Goal: Find specific page/section: Find specific page/section

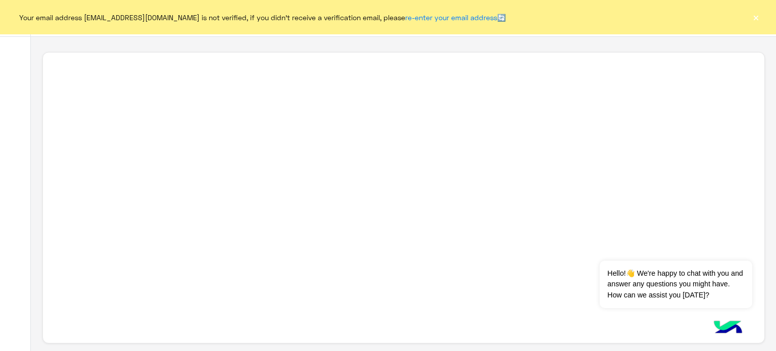
click at [756, 16] on button "×" at bounding box center [756, 17] width 10 height 10
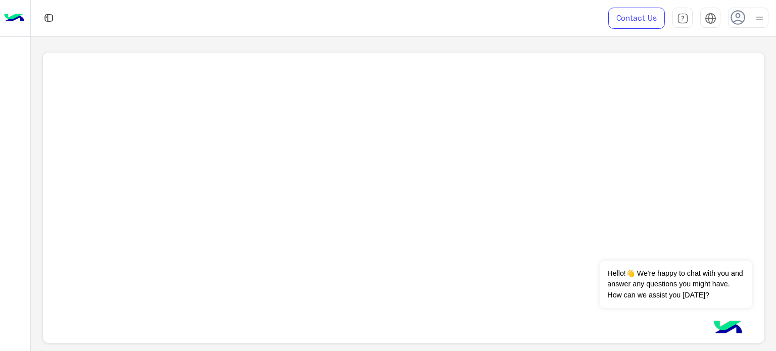
click at [763, 16] on img at bounding box center [759, 18] width 13 height 13
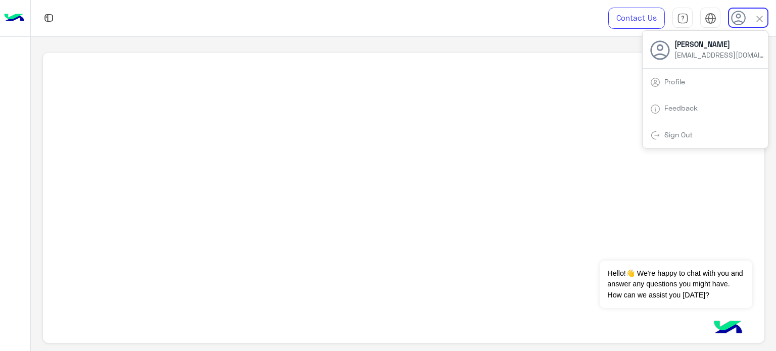
click at [760, 17] on img at bounding box center [760, 19] width 12 height 12
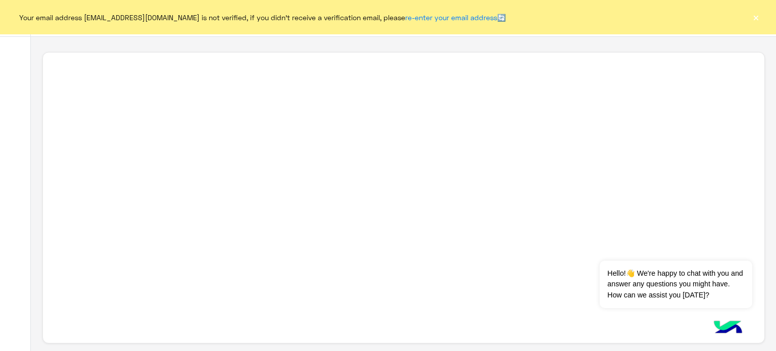
click at [759, 21] on button "×" at bounding box center [756, 17] width 10 height 10
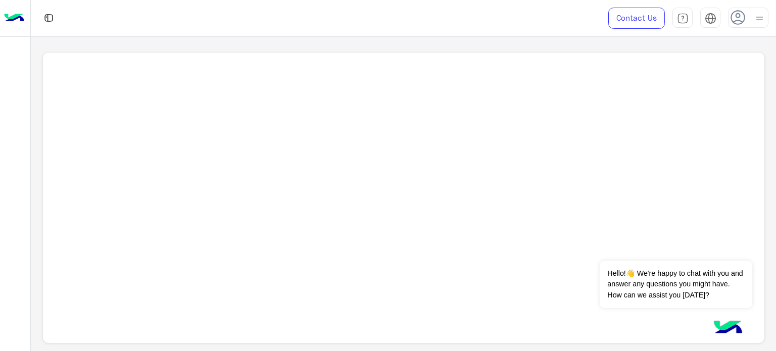
click at [101, 14] on div at bounding box center [279, 18] width 497 height 36
click at [119, 43] on div at bounding box center [403, 194] width 745 height 315
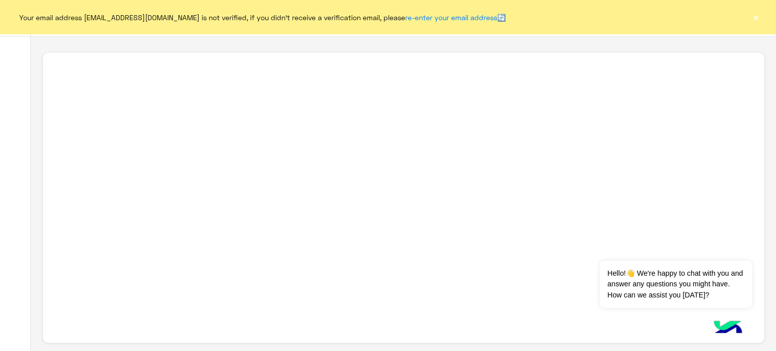
click at [752, 15] on button "×" at bounding box center [756, 17] width 10 height 10
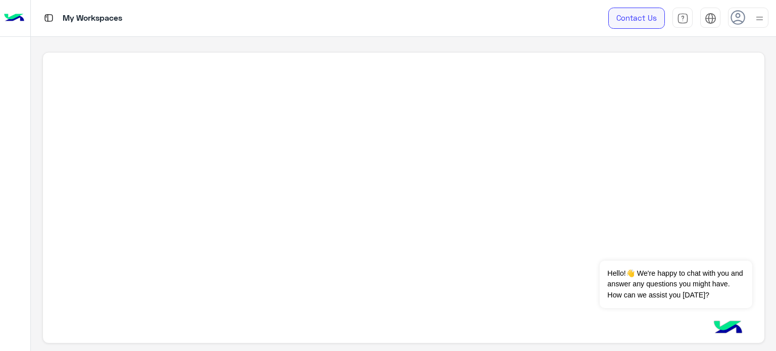
click at [642, 16] on link "Contact Us" at bounding box center [636, 18] width 57 height 21
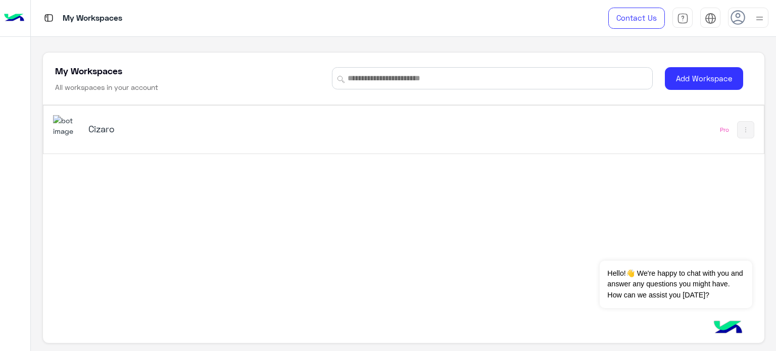
click at [109, 131] on h5 "Cizaro" at bounding box center [214, 129] width 253 height 12
click at [100, 127] on h5 "Cizaro" at bounding box center [214, 129] width 253 height 12
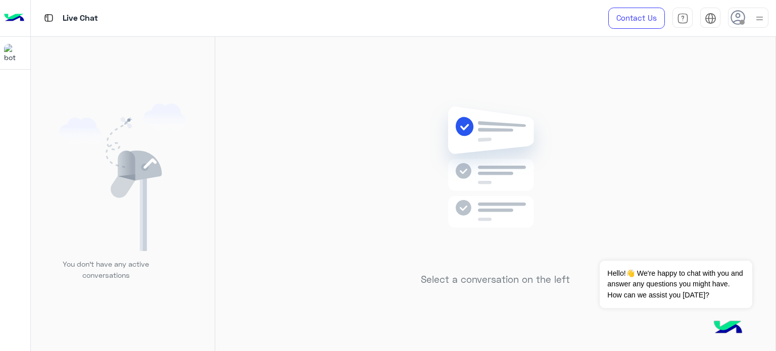
click at [759, 12] on img at bounding box center [759, 18] width 13 height 13
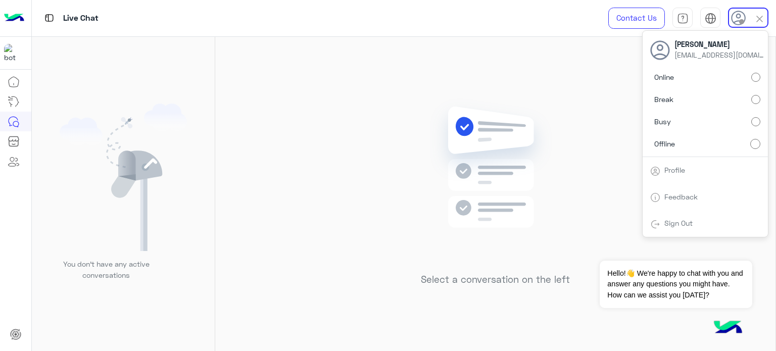
click at [740, 77] on label "Online" at bounding box center [705, 77] width 110 height 18
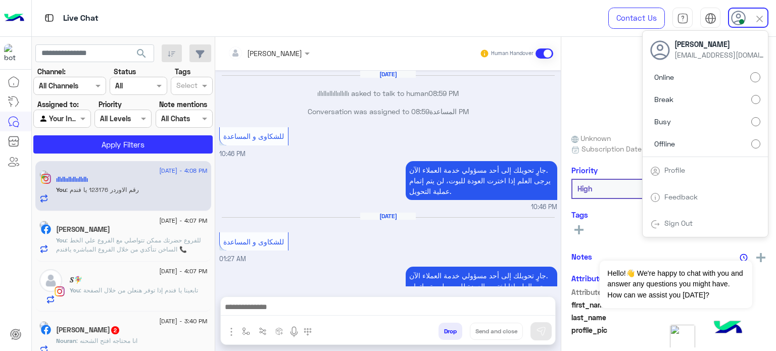
scroll to position [131, 0]
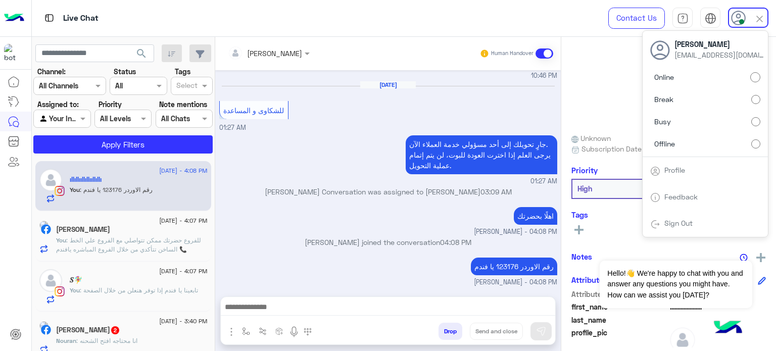
click at [763, 17] on img at bounding box center [760, 19] width 12 height 12
